Goal: Transaction & Acquisition: Purchase product/service

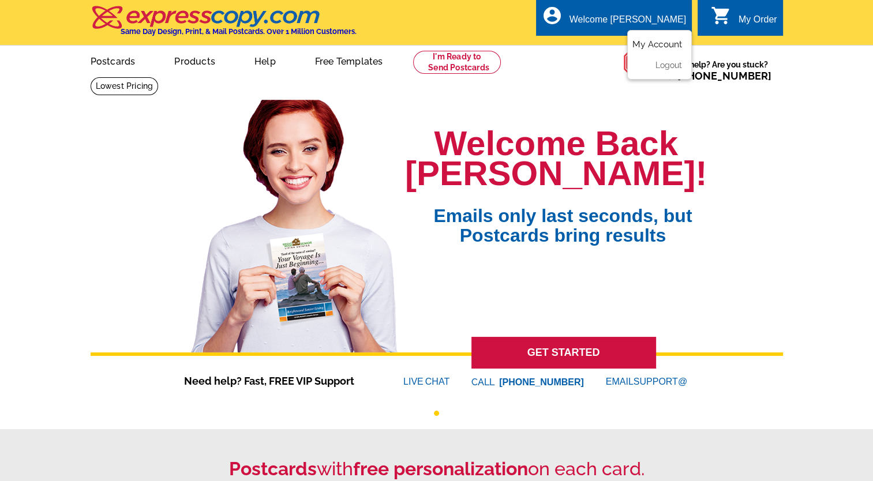
click at [648, 46] on link "My Account" at bounding box center [657, 44] width 50 height 10
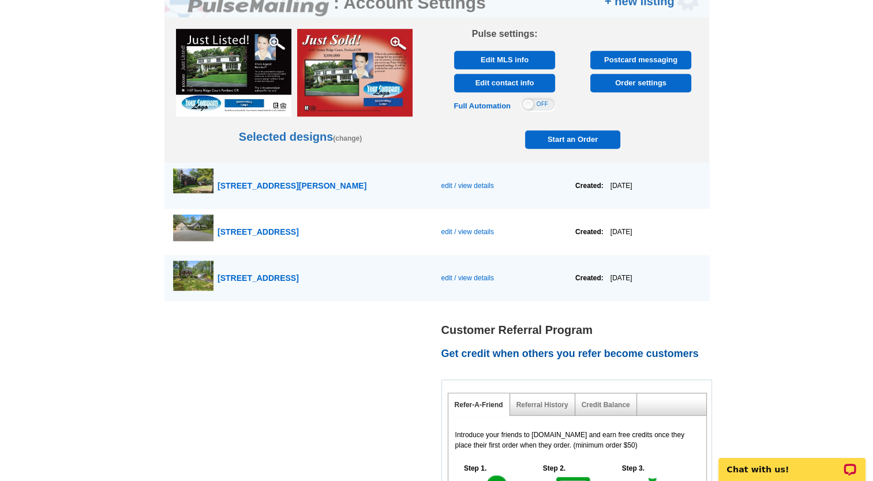
scroll to position [729, 0]
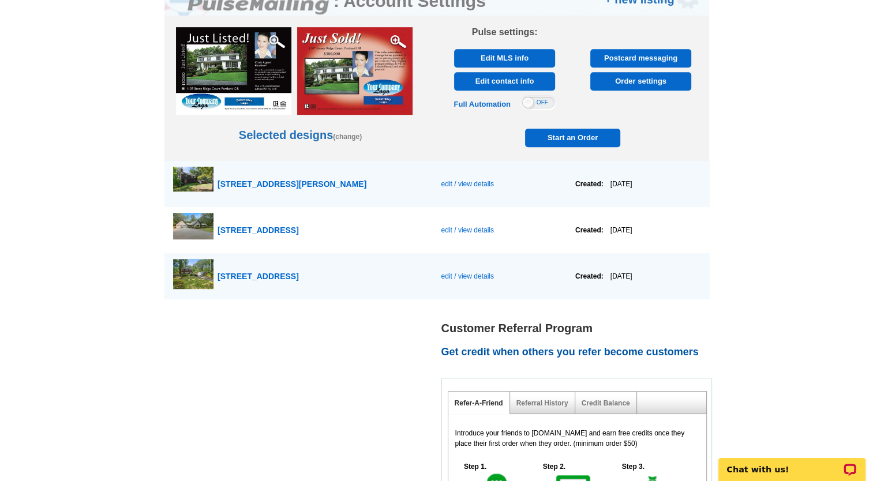
click at [295, 181] on span "223 Perkins Row, Topsfield" at bounding box center [291, 183] width 149 height 9
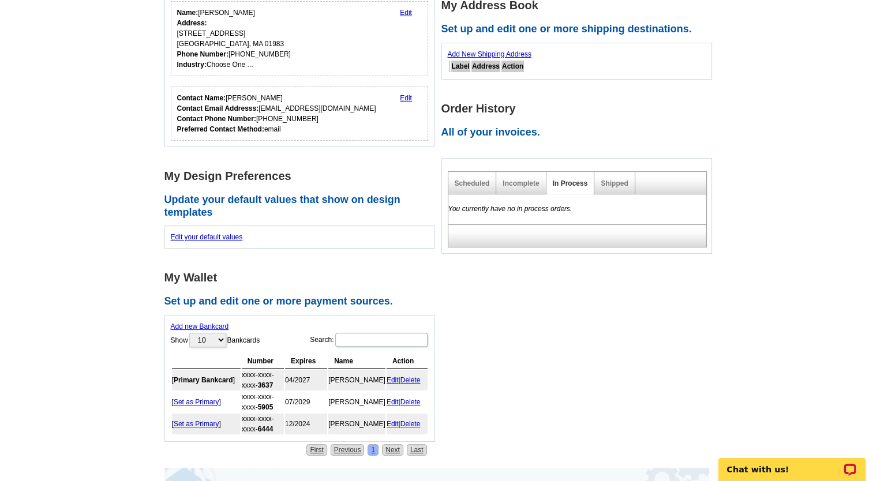
scroll to position [231, 0]
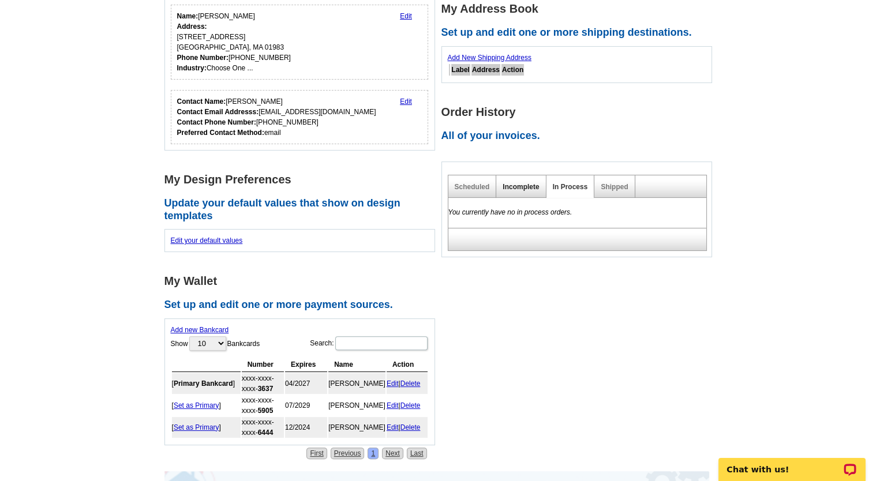
click at [509, 186] on link "Incomplete" at bounding box center [520, 187] width 36 height 8
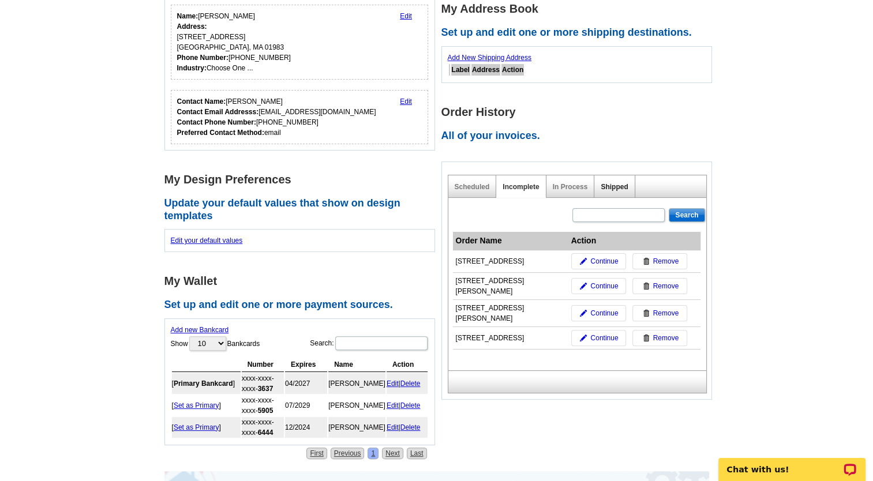
click at [611, 187] on link "Shipped" at bounding box center [613, 187] width 27 height 8
click at [615, 185] on link "Shipped" at bounding box center [613, 187] width 27 height 8
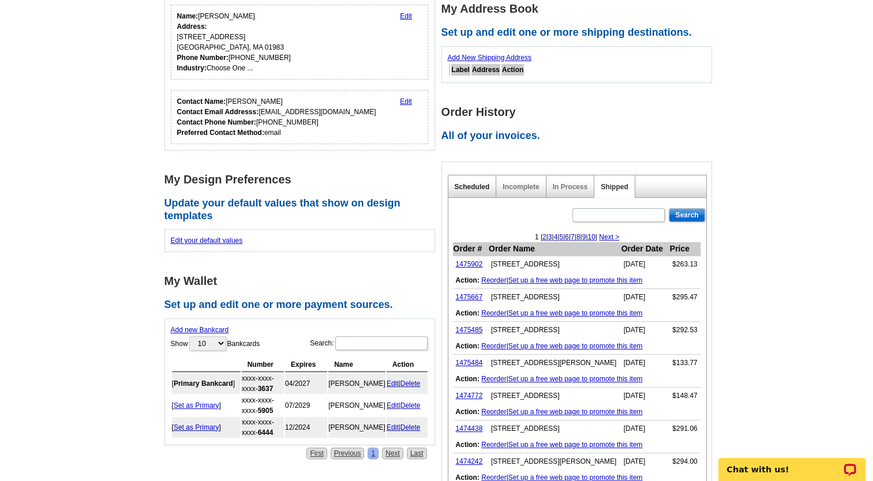
click at [483, 186] on link "Scheduled" at bounding box center [472, 187] width 35 height 8
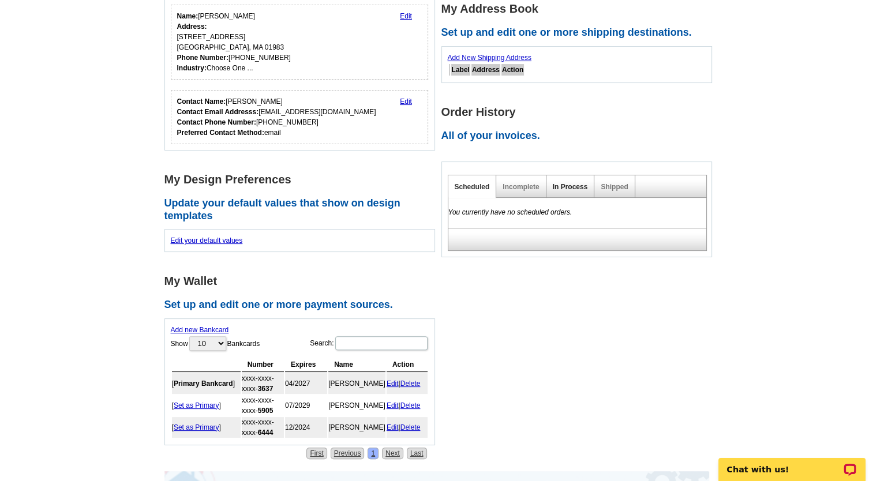
click at [573, 186] on link "In Process" at bounding box center [570, 187] width 35 height 8
click at [512, 183] on link "Incomplete" at bounding box center [520, 187] width 36 height 8
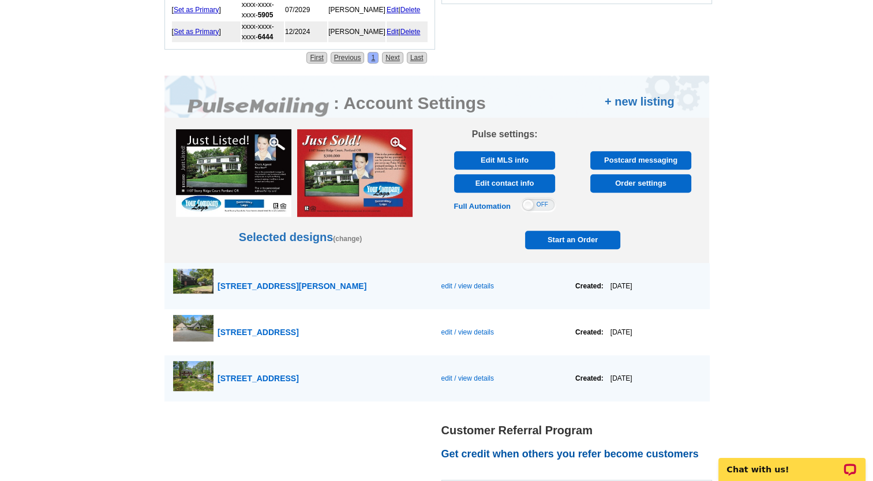
scroll to position [643, 0]
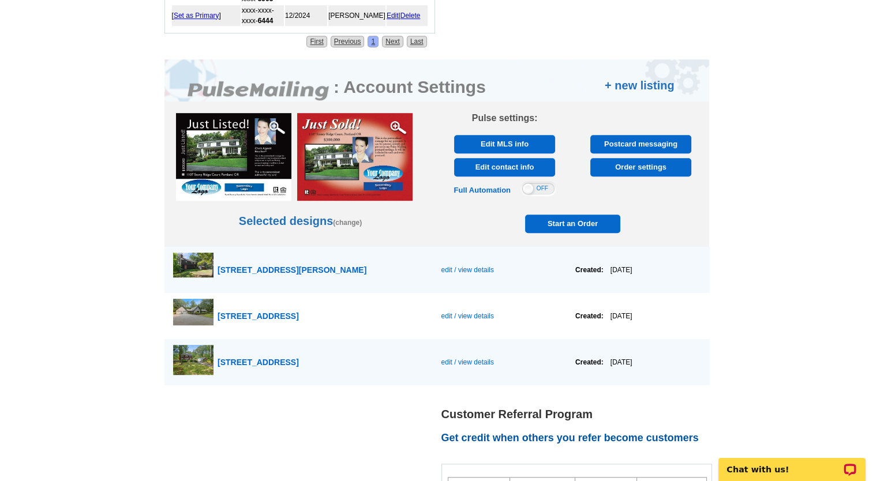
click at [446, 266] on span "edit / view details" at bounding box center [467, 270] width 52 height 8
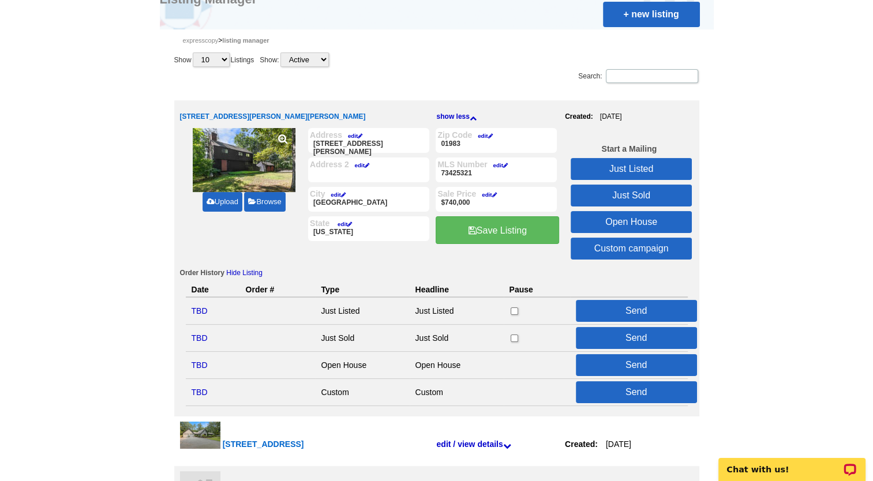
scroll to position [123, 0]
click at [619, 193] on link "Just Sold" at bounding box center [630, 196] width 121 height 22
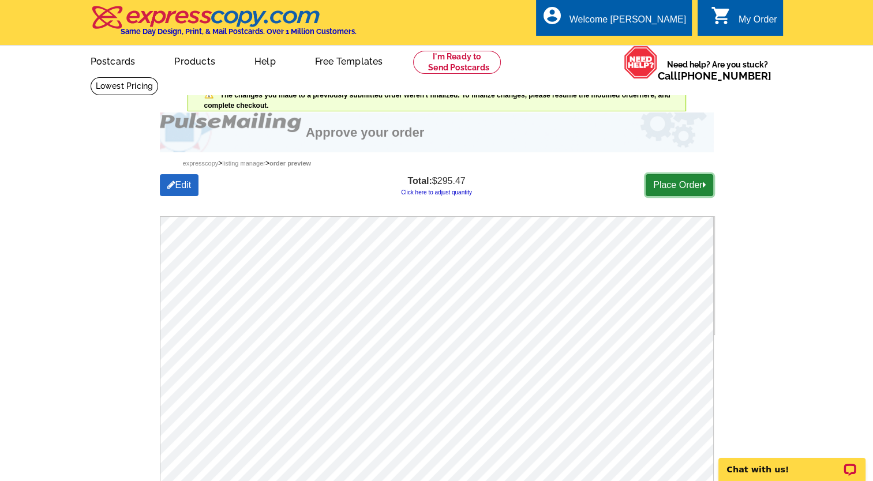
click at [685, 186] on link "Place Order" at bounding box center [678, 185] width 67 height 22
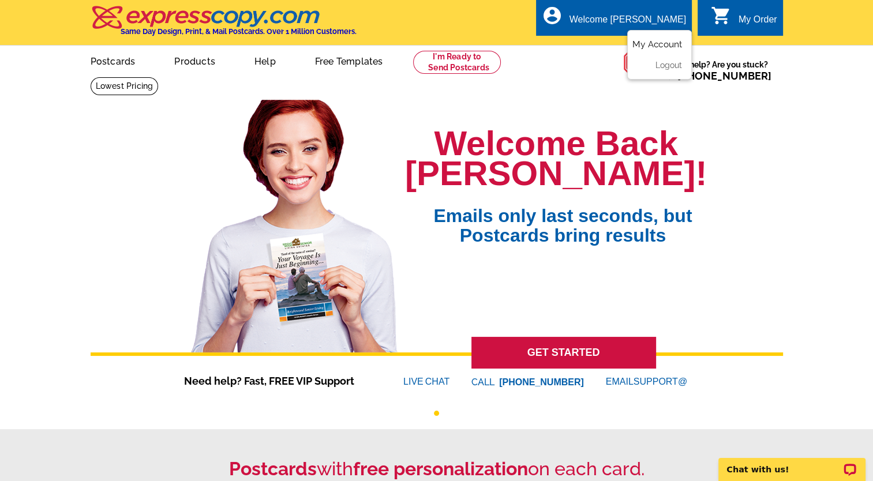
click at [662, 43] on link "My Account" at bounding box center [657, 44] width 50 height 10
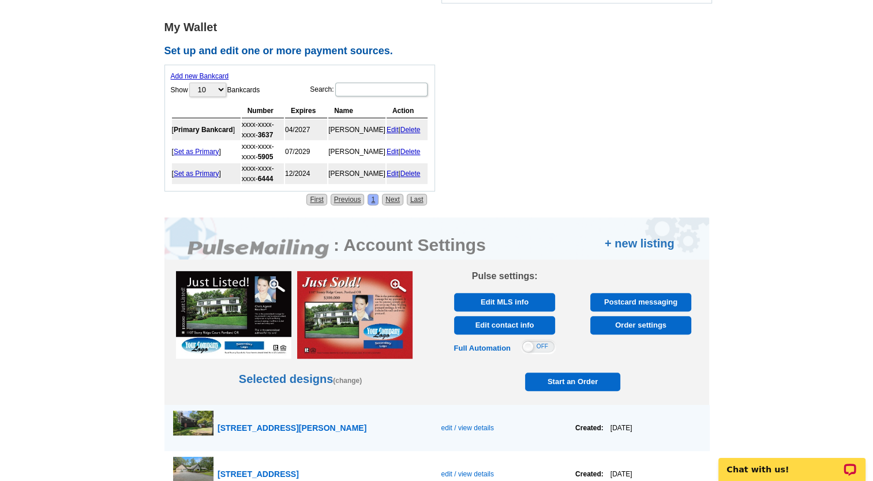
scroll to position [607, 0]
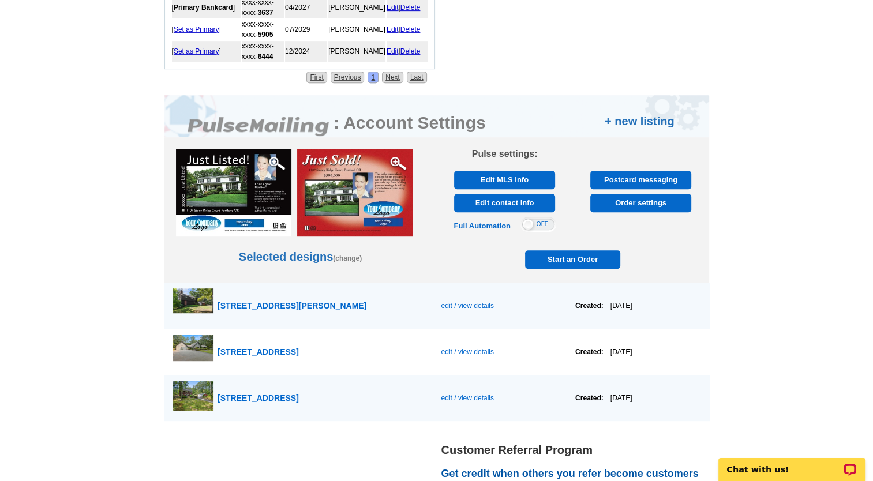
click at [562, 256] on span "Start an Order" at bounding box center [573, 259] width 90 height 18
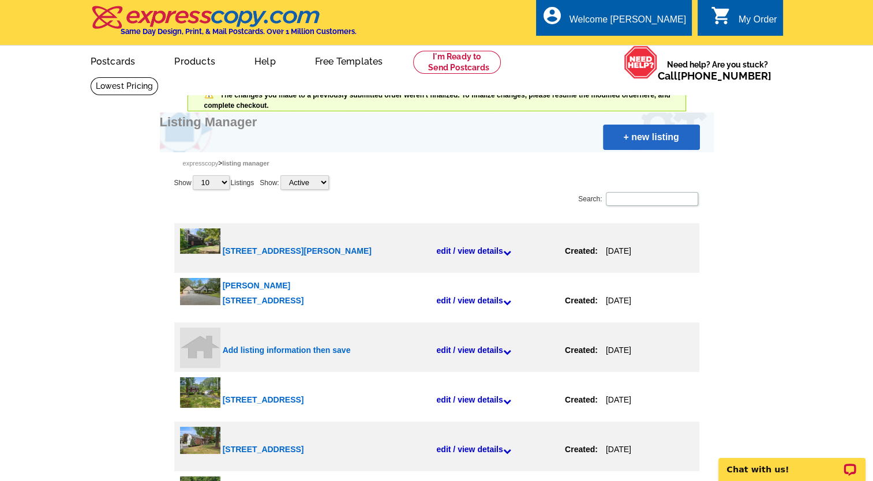
click at [635, 140] on link "+ new listing" at bounding box center [651, 137] width 97 height 25
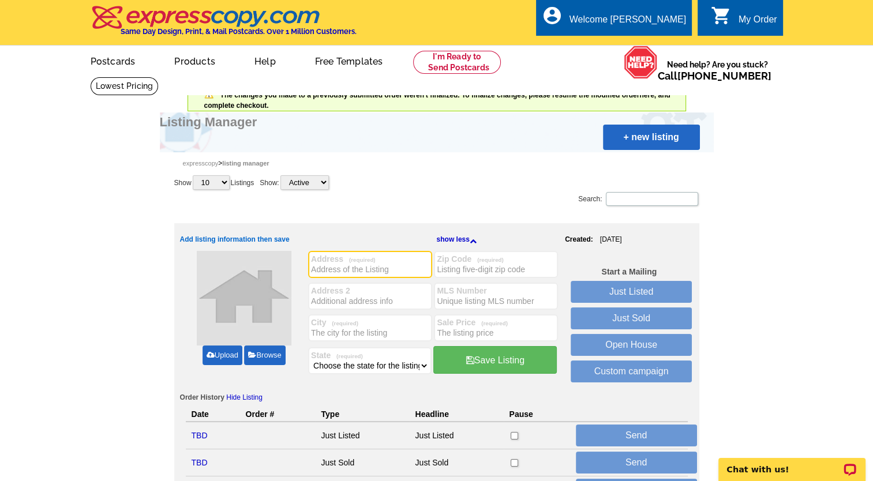
click at [344, 265] on input "Address (required)" at bounding box center [370, 270] width 118 height 12
type input "[STREET_ADDRESS]"
click at [320, 328] on input "City (required)" at bounding box center [370, 333] width 118 height 12
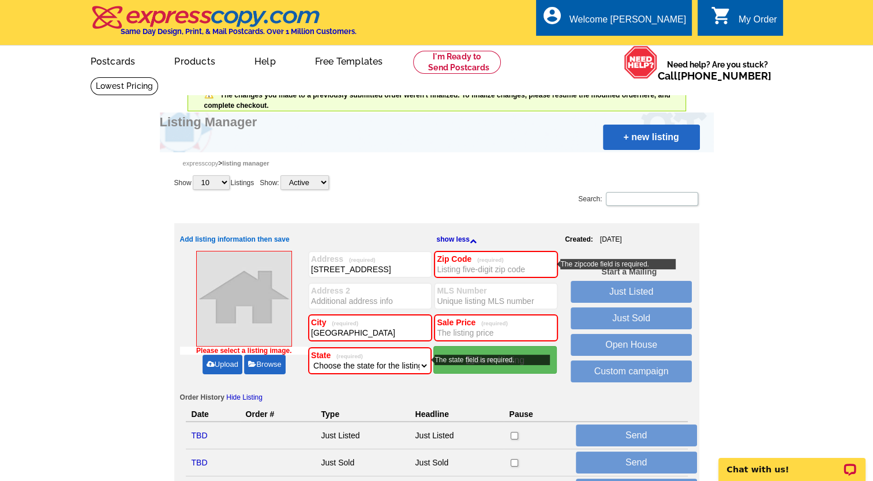
type input "Topsfield"
click at [422, 362] on select "Choose the state for the listing Alabama Alaska Arizona Arkansas California Col…" at bounding box center [370, 366] width 118 height 12
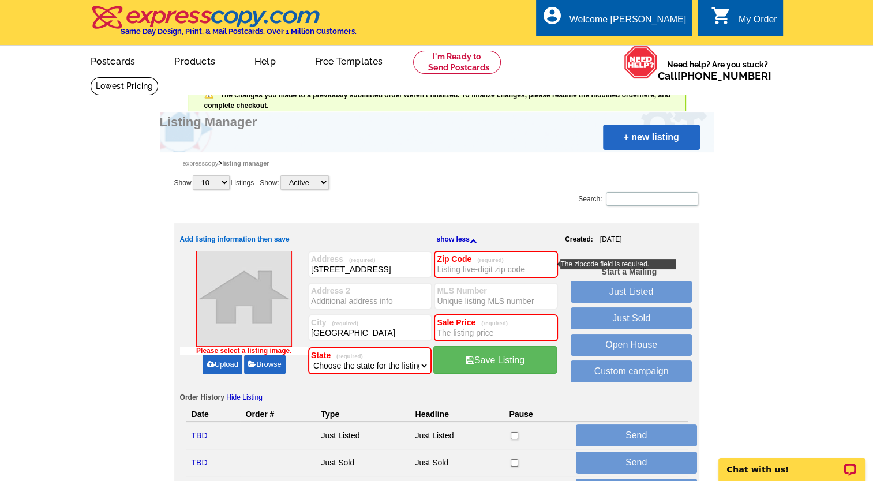
select select "22"
click at [311, 360] on select "Choose the state for the listing Alabama Alaska Arizona Arkansas California Col…" at bounding box center [370, 366] width 118 height 12
click at [467, 267] on input "Zip Code (required)" at bounding box center [496, 270] width 118 height 12
type input "8"
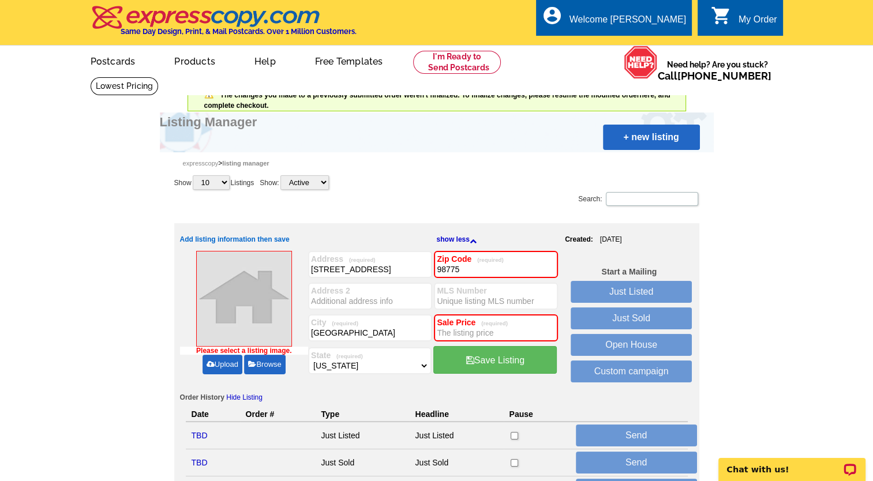
type input "98775"
click at [450, 269] on input "98775" at bounding box center [496, 270] width 118 height 12
click at [450, 333] on input "Sale Price (required)" at bounding box center [496, 333] width 118 height 12
type input "987750"
click at [464, 267] on input "98775" at bounding box center [496, 270] width 118 height 12
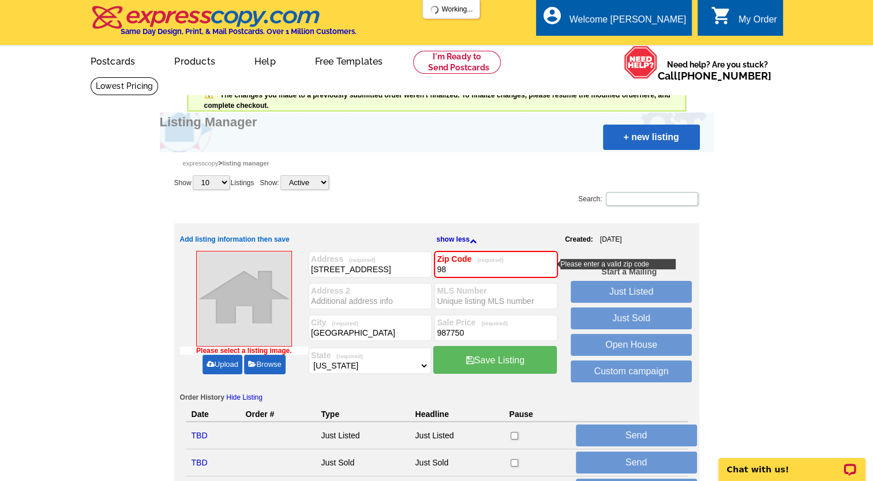
type input "9"
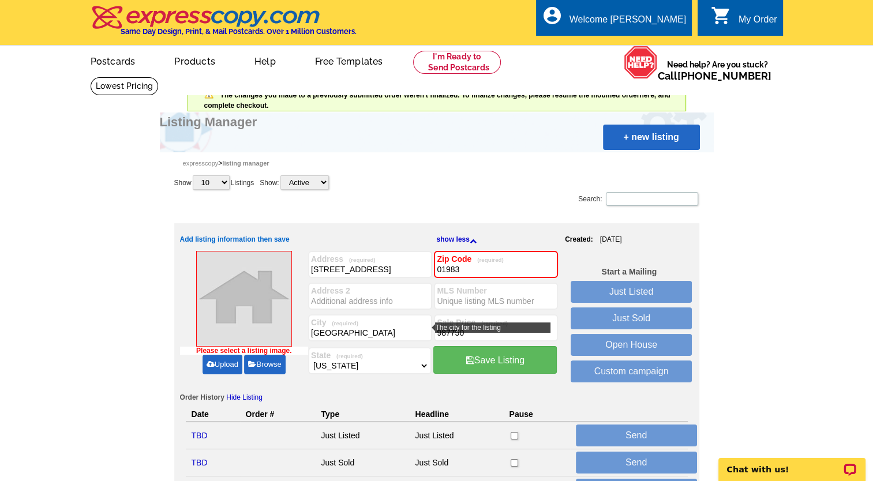
type input "01983"
click at [419, 319] on label "City (required)" at bounding box center [370, 322] width 118 height 9
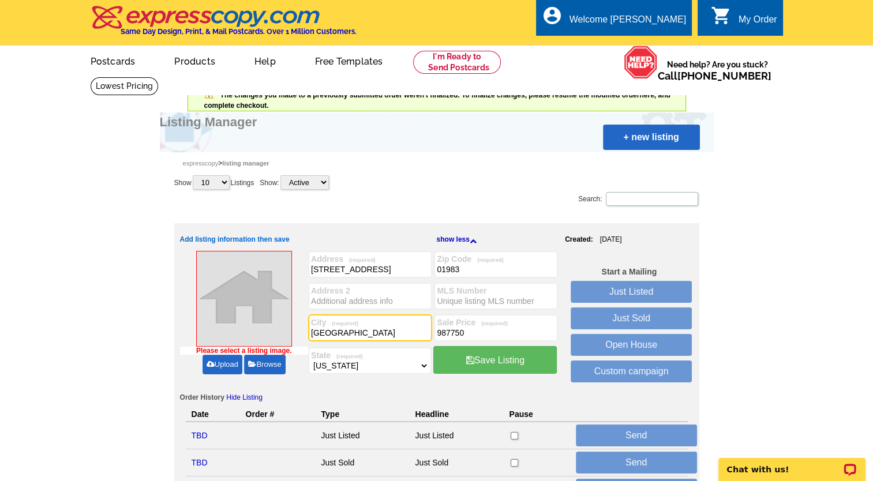
click at [445, 296] on input "MLS Number" at bounding box center [496, 301] width 118 height 12
paste input "73429442"
type input "73429442"
click at [229, 362] on link "Upload" at bounding box center [222, 365] width 40 height 20
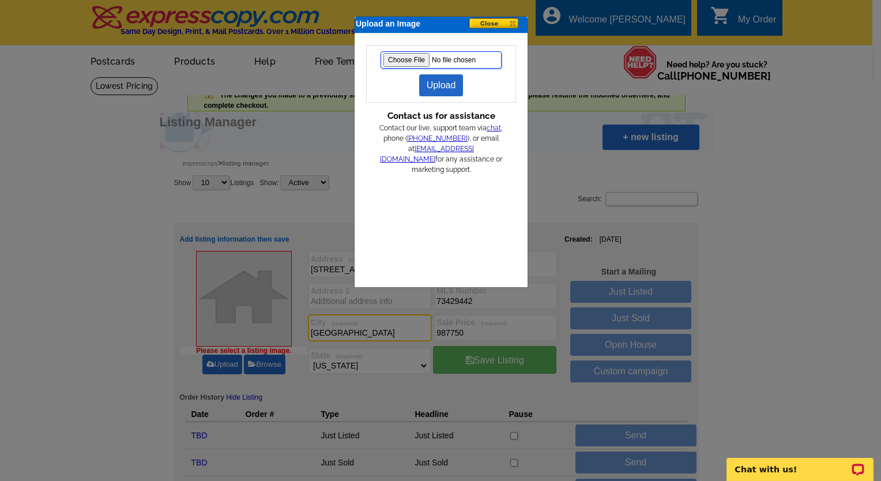
click at [399, 57] on input "file" at bounding box center [441, 59] width 121 height 17
type input "C:\fakepath\brooksidedrone.jpg"
click at [452, 78] on link "Upload" at bounding box center [441, 85] width 44 height 22
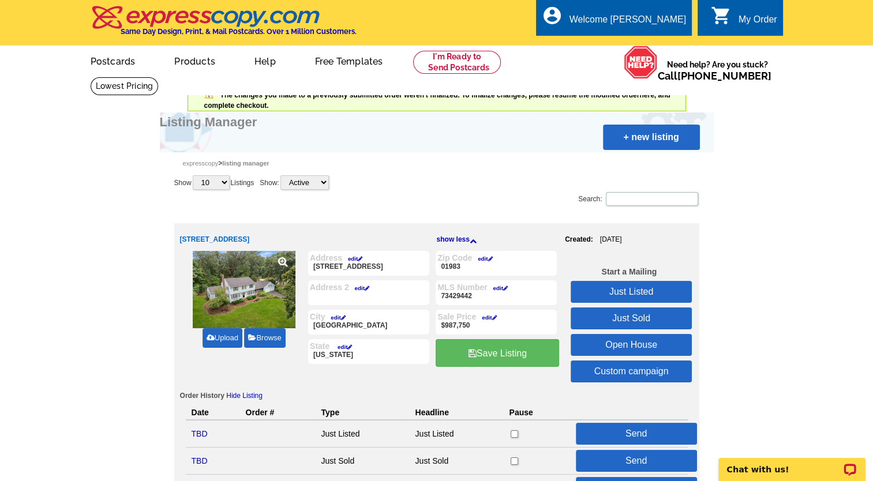
click at [631, 313] on link "Just Sold" at bounding box center [630, 318] width 121 height 22
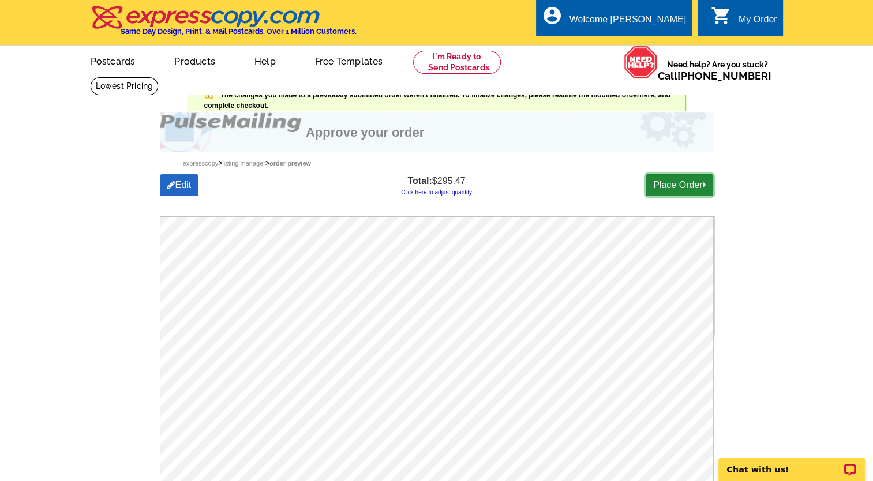
click at [678, 186] on link "Place Order" at bounding box center [678, 185] width 67 height 22
